Goal: Navigation & Orientation: Find specific page/section

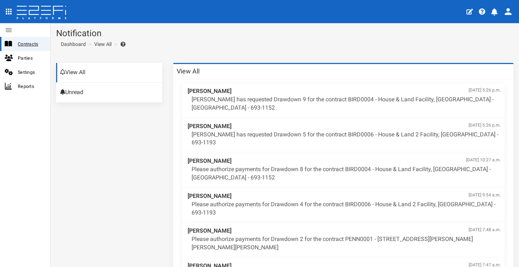
click at [25, 40] on span "Contracts" at bounding box center [31, 44] width 27 height 8
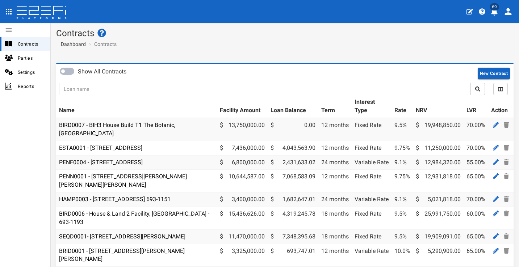
click at [498, 13] on icon "profile" at bounding box center [494, 11] width 7 height 7
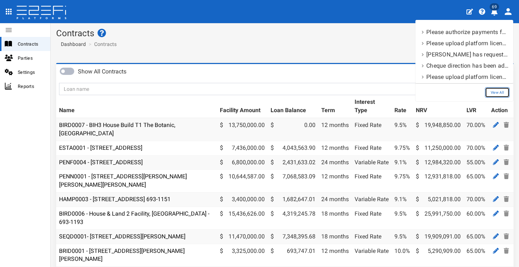
click at [498, 95] on link "View All" at bounding box center [497, 92] width 25 height 11
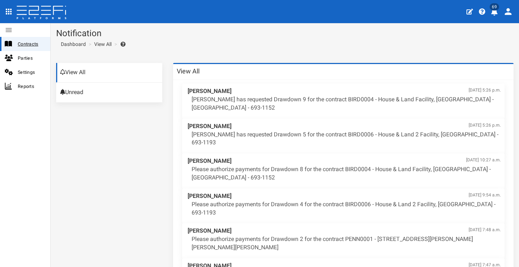
click at [39, 42] on span "Contracts" at bounding box center [31, 44] width 27 height 8
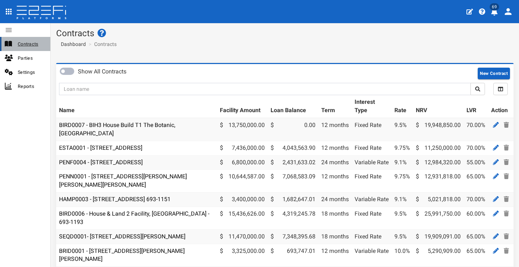
click at [38, 44] on span "Contracts" at bounding box center [31, 44] width 27 height 8
click at [497, 12] on icon "profile" at bounding box center [494, 11] width 7 height 7
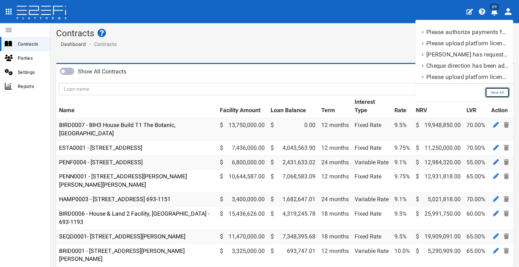
click at [501, 89] on link "View All" at bounding box center [497, 92] width 25 height 11
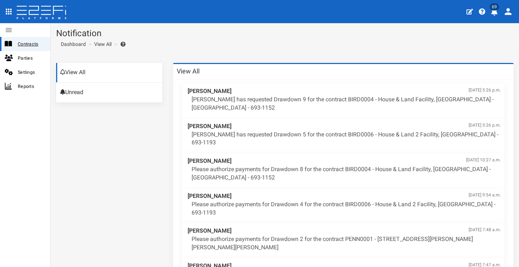
click at [40, 41] on span "Contracts" at bounding box center [31, 44] width 27 height 8
